Goal: Transaction & Acquisition: Book appointment/travel/reservation

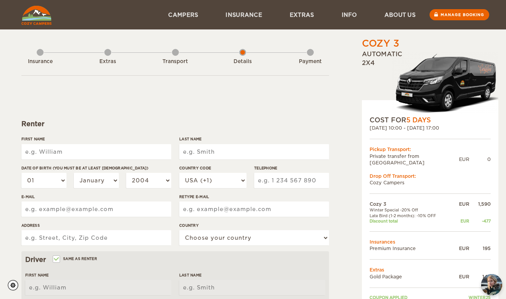
click at [78, 157] on input "First Name" at bounding box center [96, 151] width 150 height 15
type input "[PERSON_NAME]"
type input "Kreze"
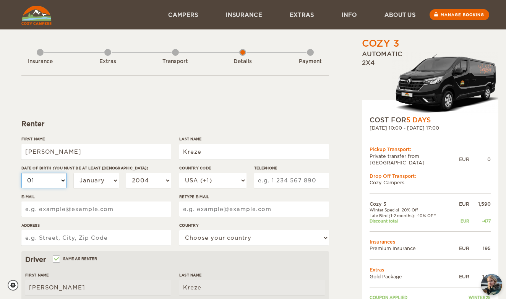
select select "05"
select select "1999"
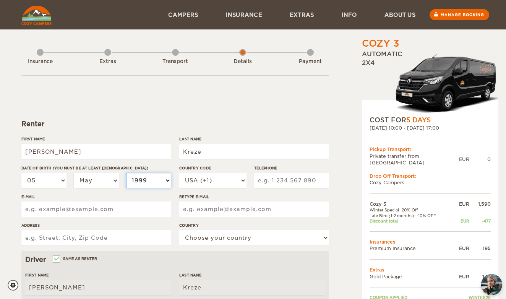
select select "1999"
select select "1"
type input "2263398605"
type input "zoeakreze@hotmail.com"
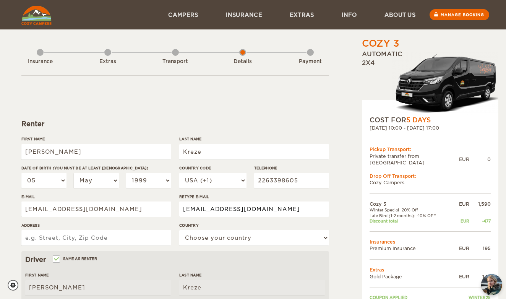
type input "zoeakreze@hotmail.com"
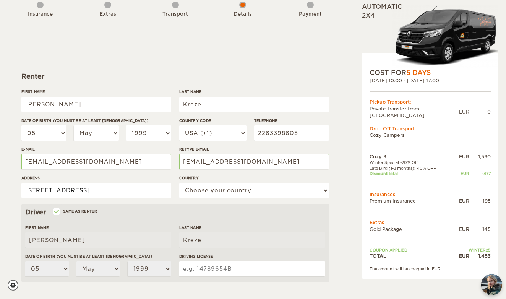
scroll to position [48, 0]
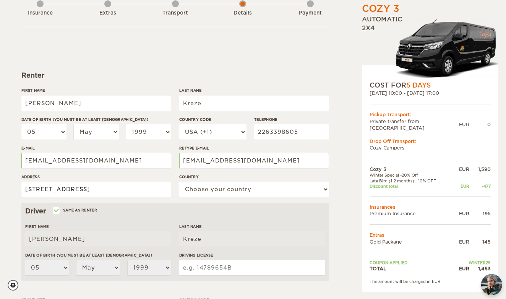
type input "126 Shuh Ave"
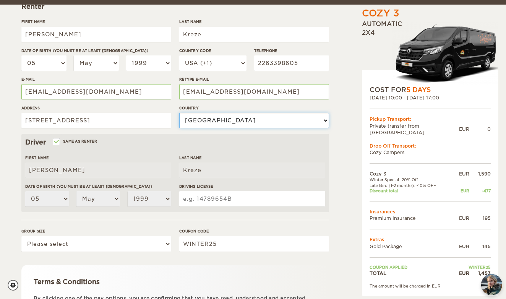
scroll to position [123, 0]
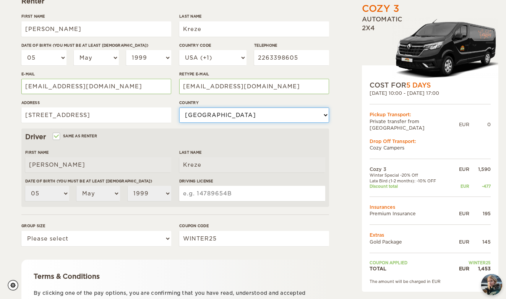
select select "38"
click at [197, 189] on input "Driving License" at bounding box center [252, 193] width 146 height 15
type input "K73767961995505"
click at [91, 219] on form "Renter First Name Zoe Last Name Kreze Date of birth (You must be at least 20 ye…" at bounding box center [174, 154] width 307 height 402
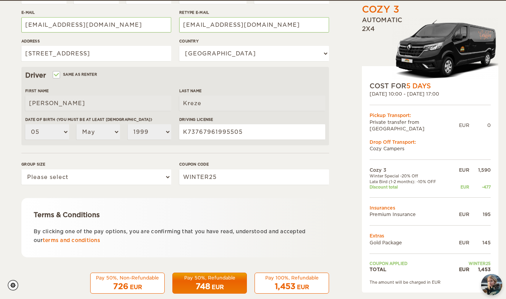
scroll to position [185, 0]
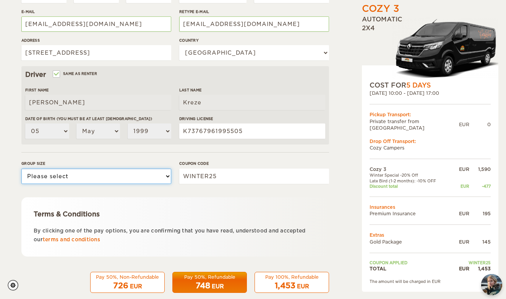
select select "2"
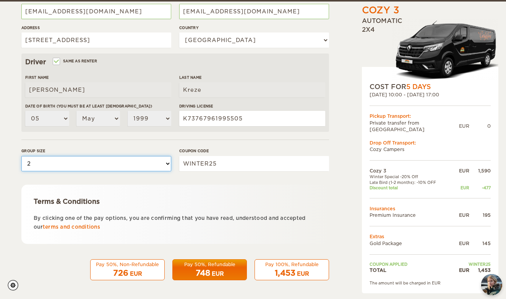
scroll to position [197, 0]
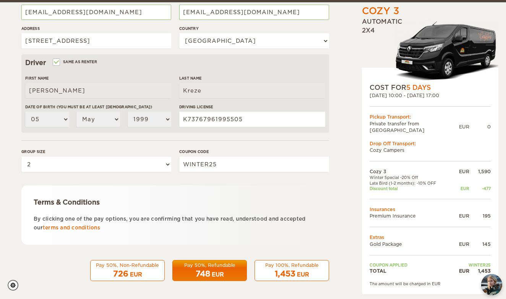
click at [295, 264] on div "Pay 100%, Refundable" at bounding box center [291, 265] width 65 height 6
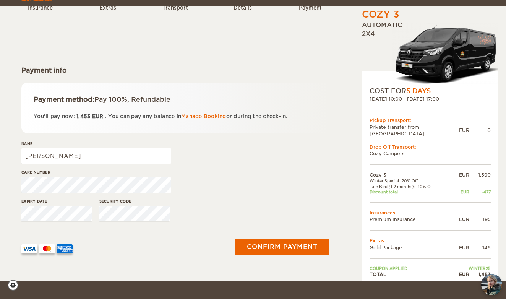
scroll to position [60, 0]
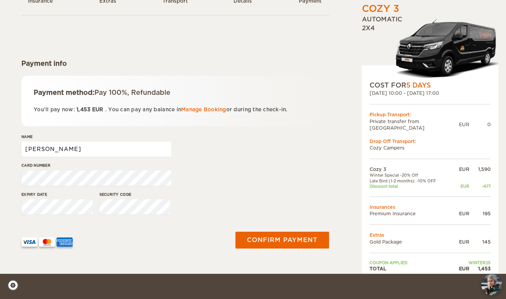
click at [48, 147] on input "[PERSON_NAME]" at bounding box center [96, 148] width 150 height 15
type input "Zoe Kreze"
click at [170, 247] on div at bounding box center [122, 239] width 211 height 38
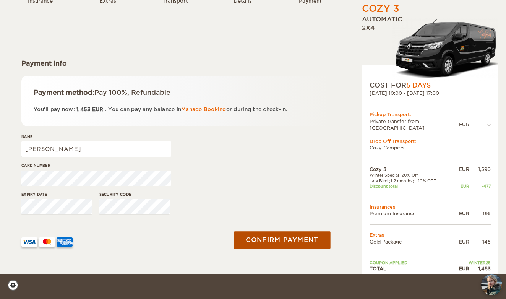
click at [273, 237] on button "Confirm payment" at bounding box center [282, 239] width 96 height 17
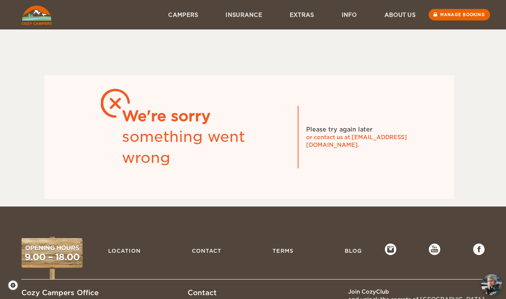
click at [448, 17] on link "Manage booking" at bounding box center [458, 14] width 61 height 11
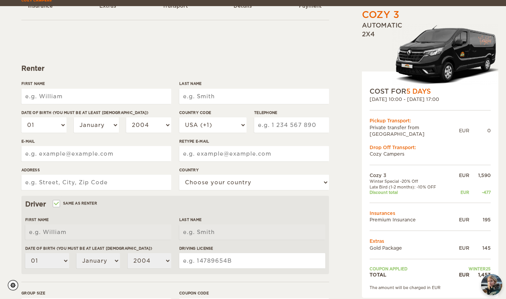
scroll to position [56, 0]
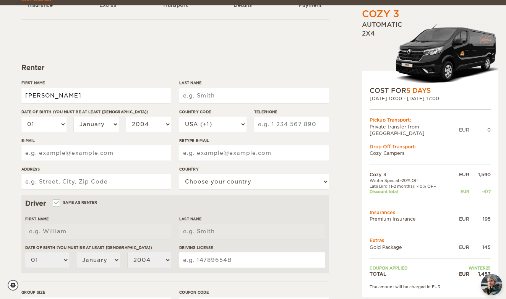
type input "[PERSON_NAME]"
type input "Kreze"
select select "05"
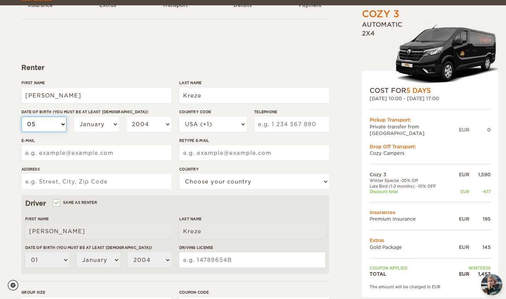
select select "05"
select select "1999"
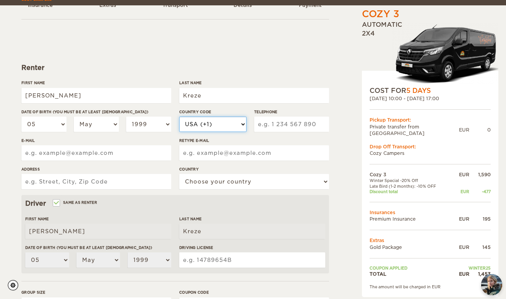
select select "1"
type input "2263398605"
type input "zoeakreze@hotmail.com"
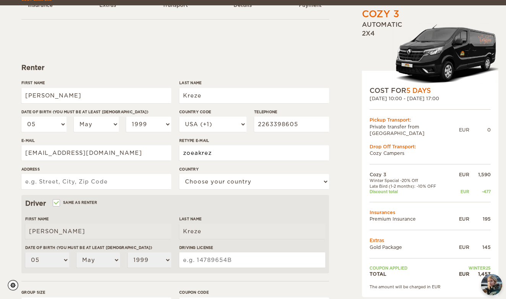
type input "zoeakreze@hotmail.com"
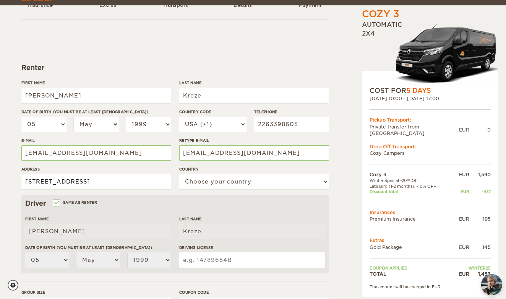
type input "126 Shuh Ave"
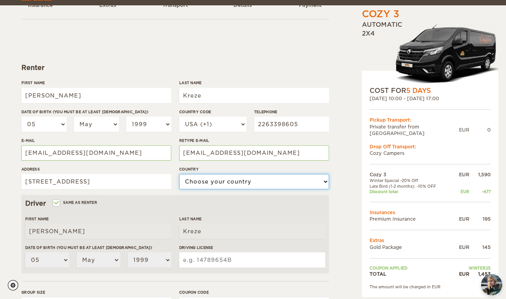
select select "38"
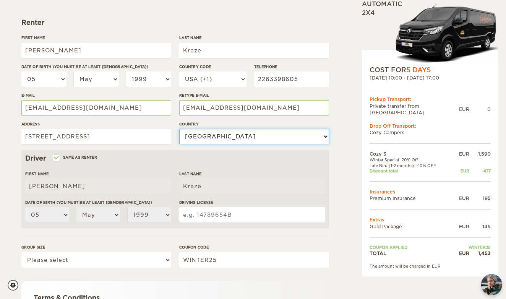
scroll to position [107, 0]
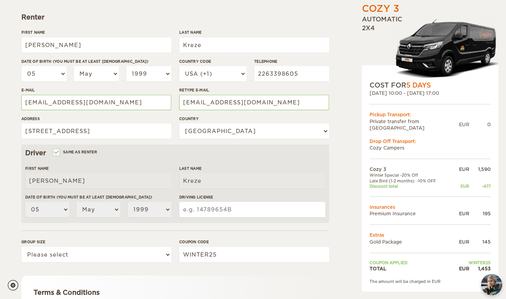
click at [207, 210] on input "Driving License" at bounding box center [252, 209] width 146 height 15
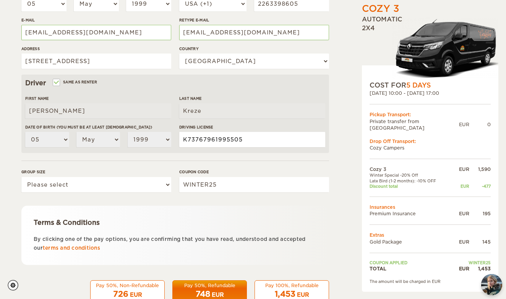
scroll to position [176, 0]
type input "K73767961995505"
select select "2"
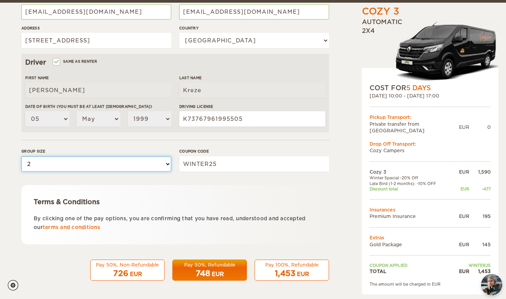
scroll to position [197, 0]
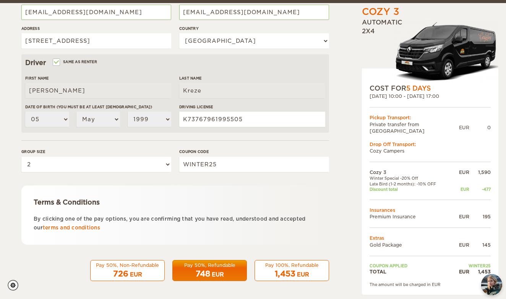
click at [292, 269] on span "1,453" at bounding box center [285, 273] width 21 height 9
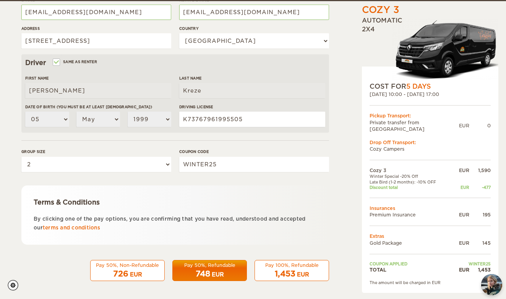
click at [286, 270] on span "1,453" at bounding box center [285, 273] width 21 height 9
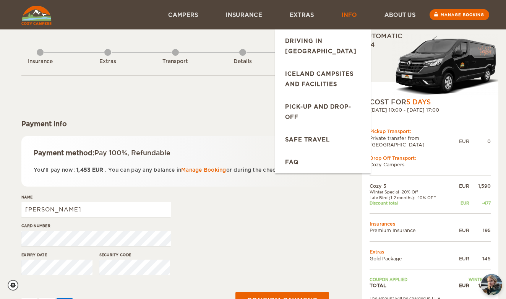
click at [341, 13] on link "Info" at bounding box center [349, 14] width 43 height 29
click at [350, 9] on link "Info" at bounding box center [349, 14] width 43 height 29
click at [336, 16] on link "Info" at bounding box center [349, 14] width 43 height 29
